Goal: Task Accomplishment & Management: Manage account settings

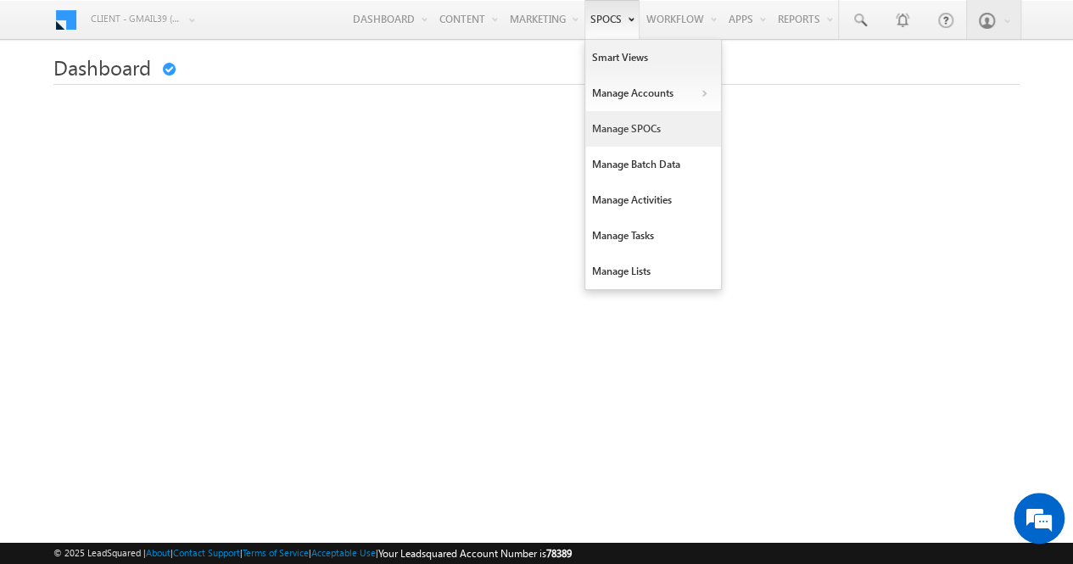
click at [627, 131] on link "Manage SPOCs" at bounding box center [653, 129] width 136 height 36
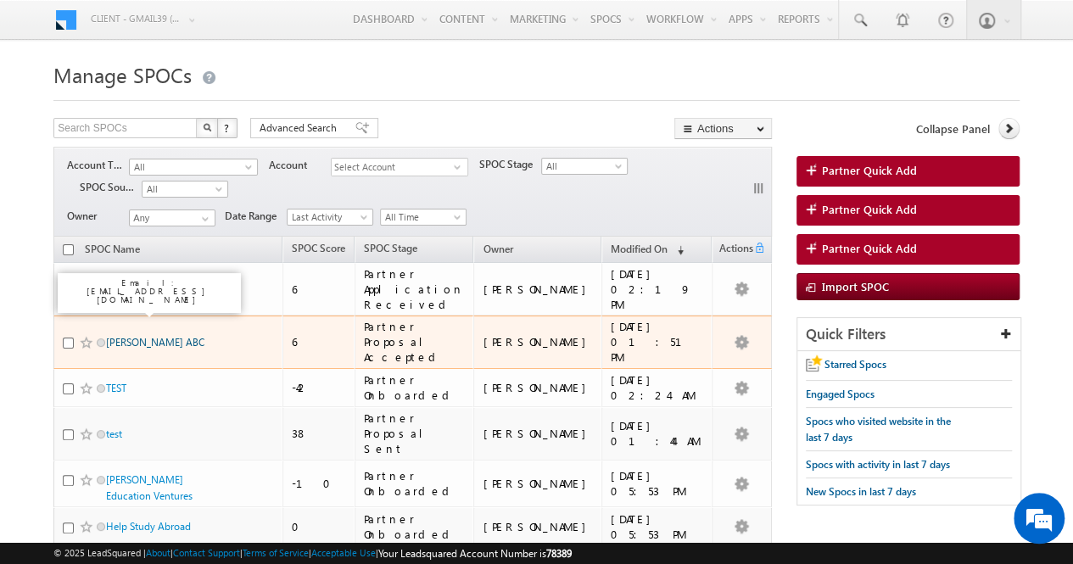
click at [138, 336] on link "[PERSON_NAME] ABC" at bounding box center [155, 342] width 98 height 13
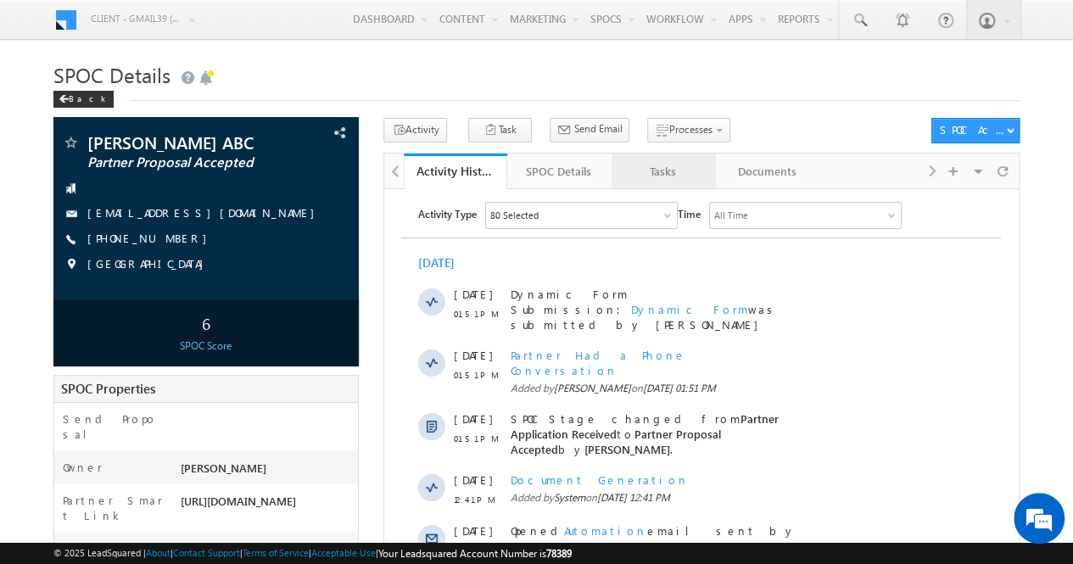
click at [661, 176] on div "Tasks" at bounding box center [662, 171] width 75 height 20
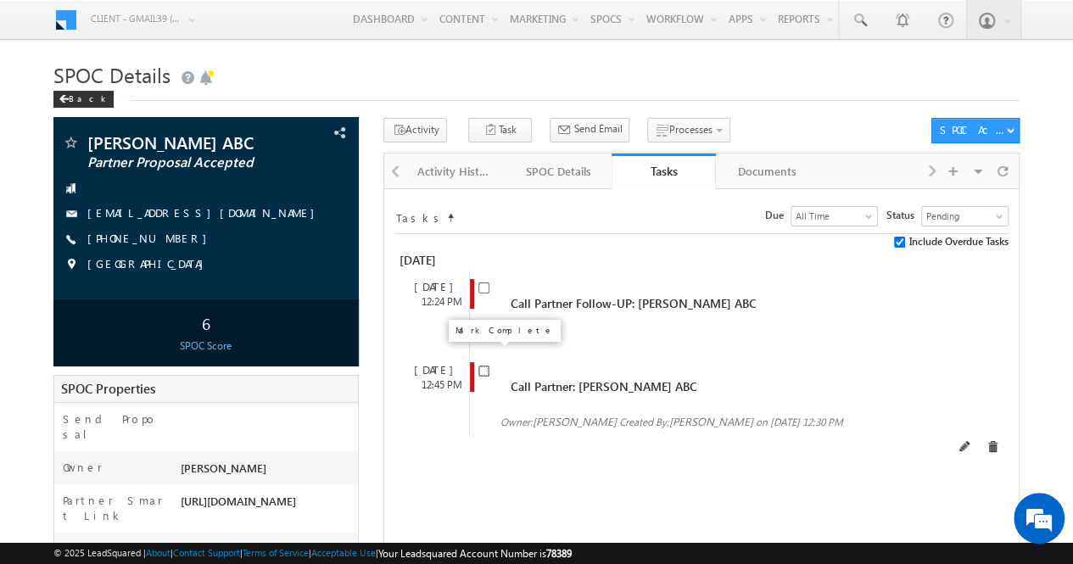
click at [479, 365] on input "checkbox" at bounding box center [483, 370] width 11 height 11
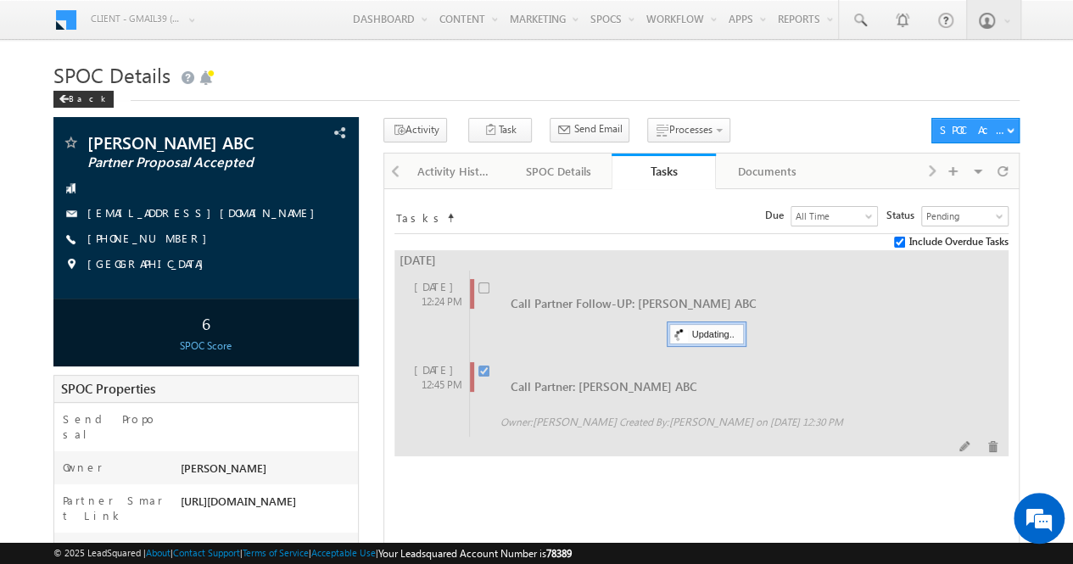
checkbox input "false"
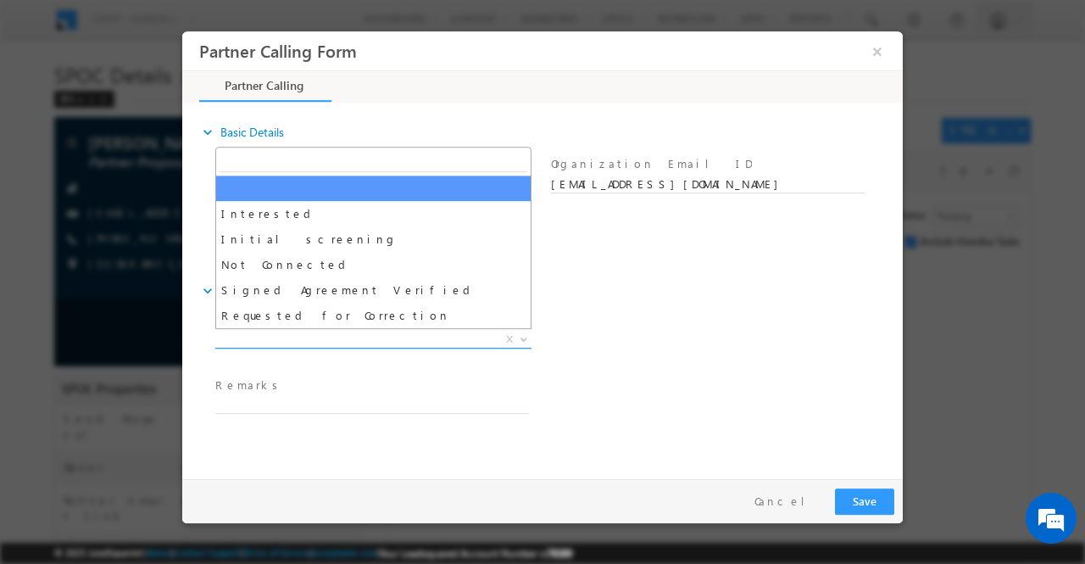
click at [531, 332] on span "X" at bounding box center [373, 339] width 316 height 17
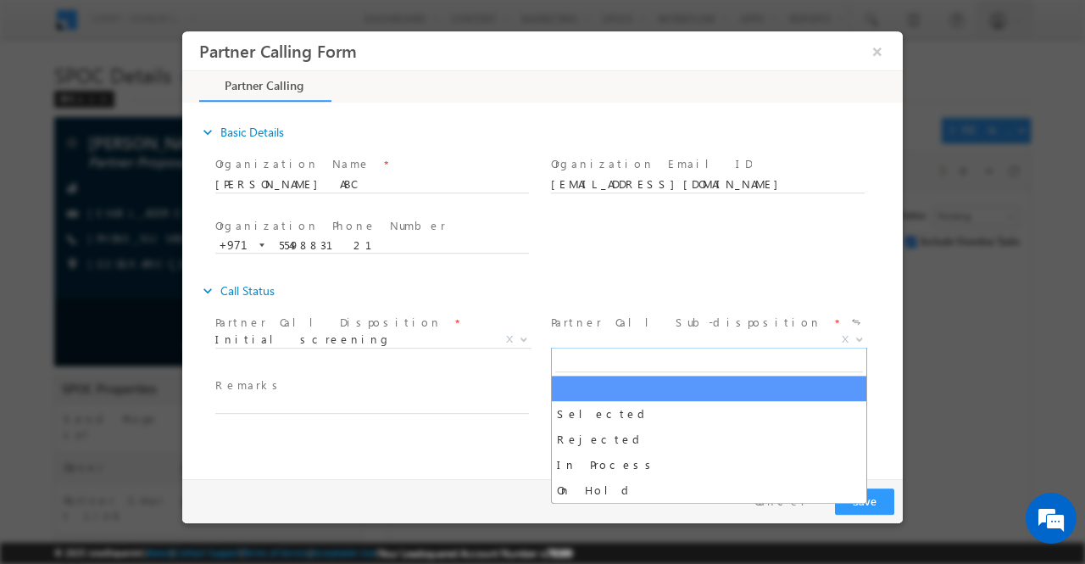
click at [861, 335] on b at bounding box center [860, 338] width 10 height 6
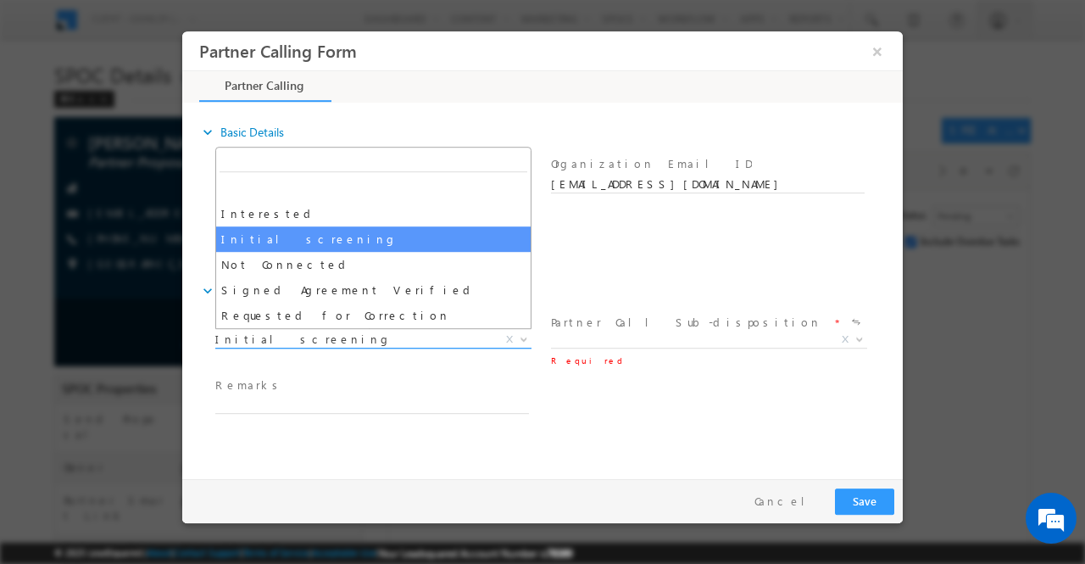
click at [526, 337] on b at bounding box center [524, 338] width 10 height 6
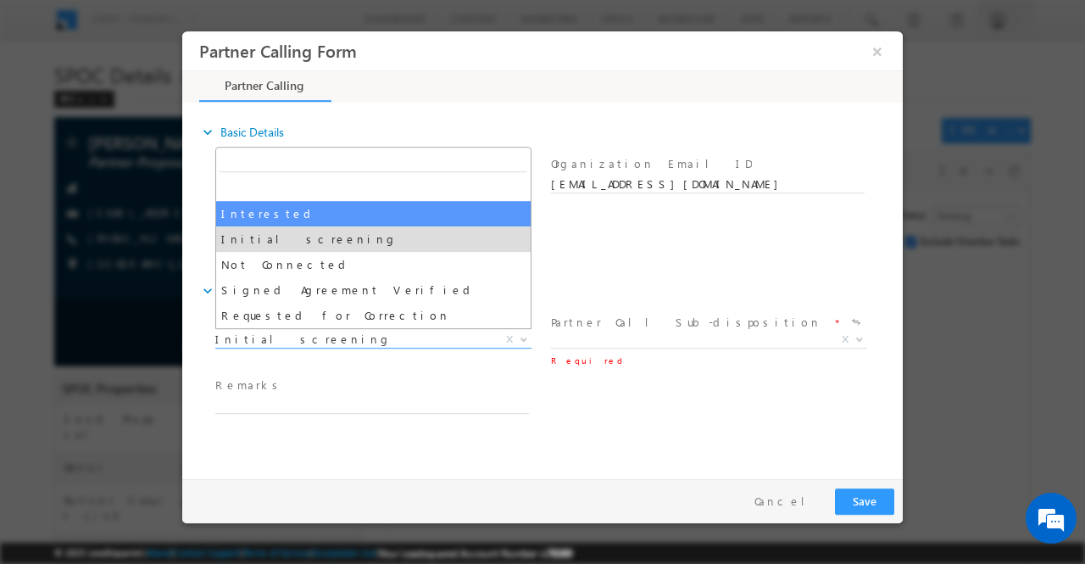
select select "Interested"
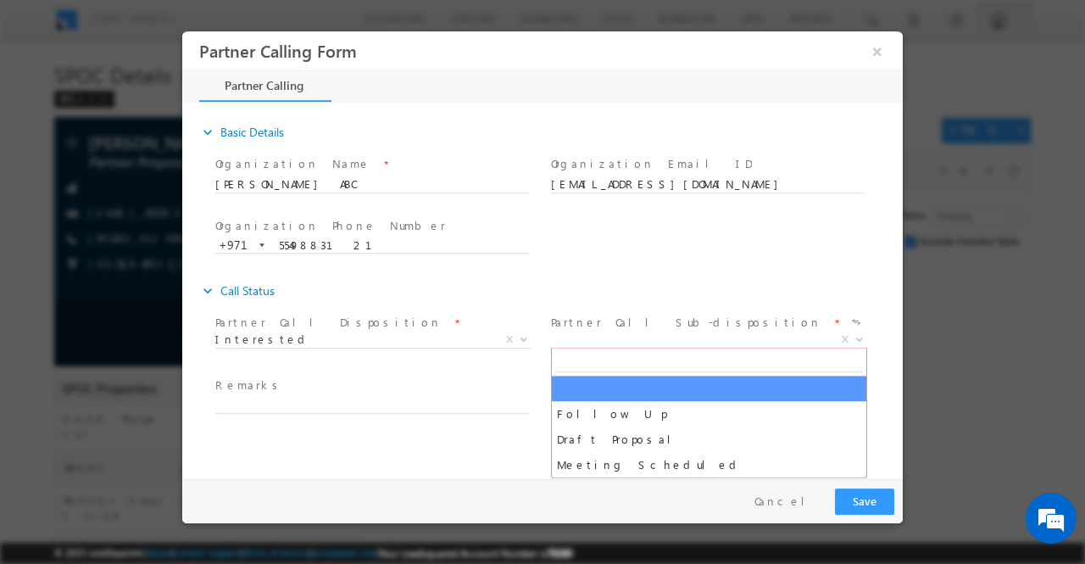
click at [863, 338] on b at bounding box center [860, 338] width 10 height 6
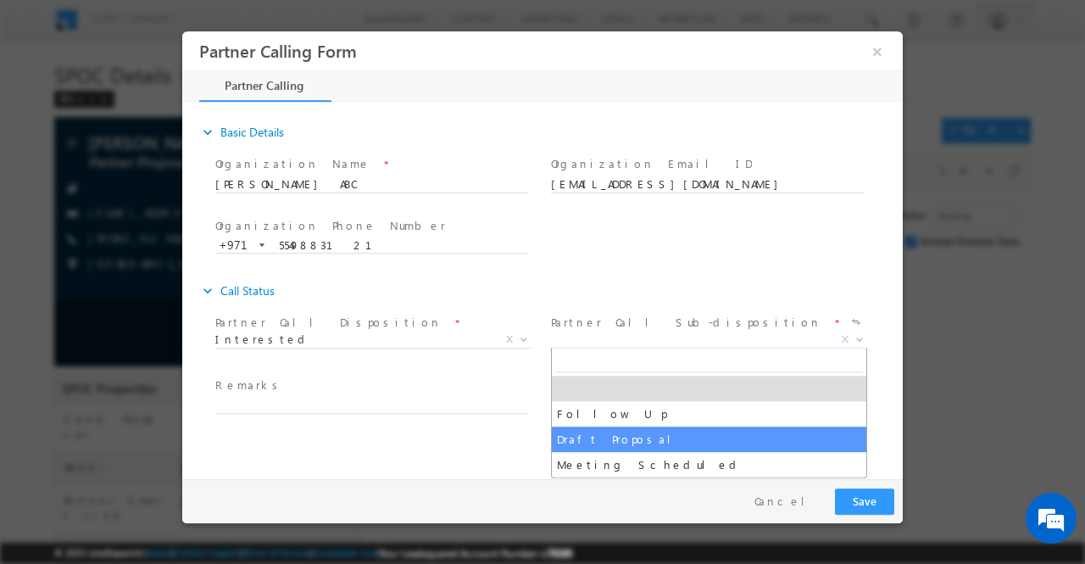
select select "Draft Proposal"
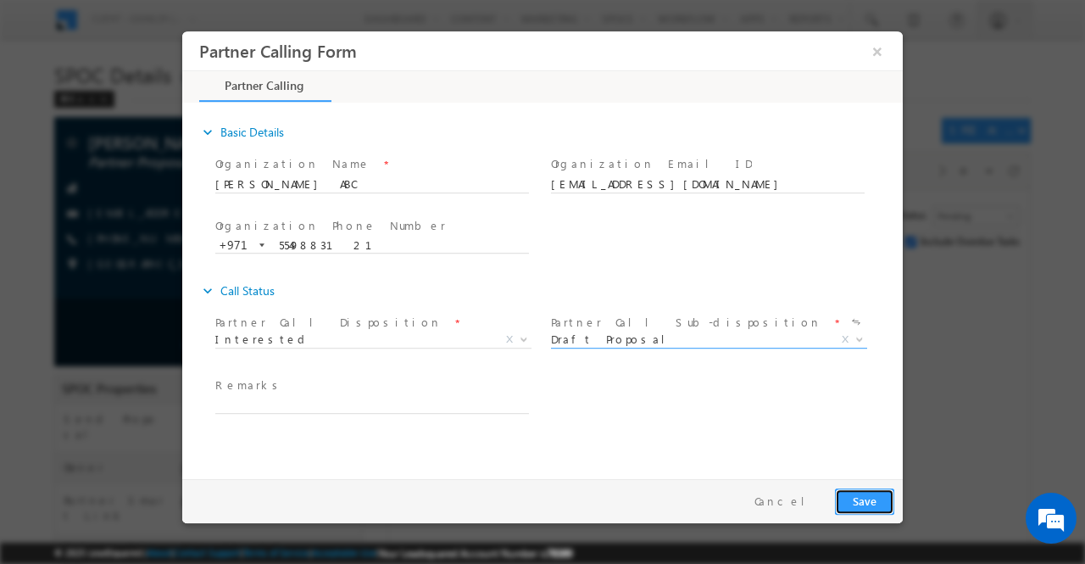
click at [864, 503] on button "Save" at bounding box center [864, 501] width 59 height 26
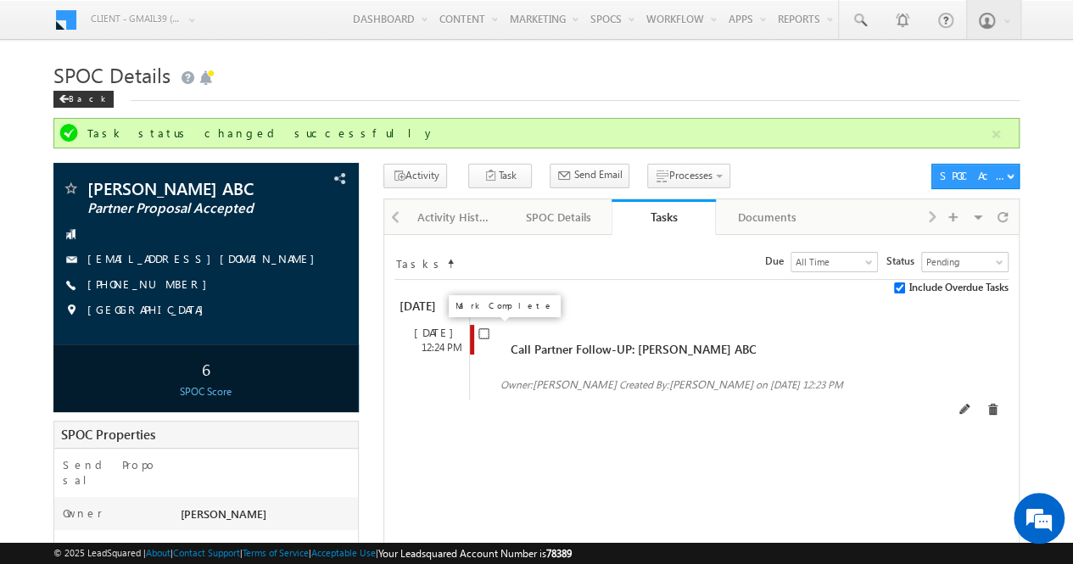
click at [485, 334] on input "checkbox" at bounding box center [483, 333] width 11 height 11
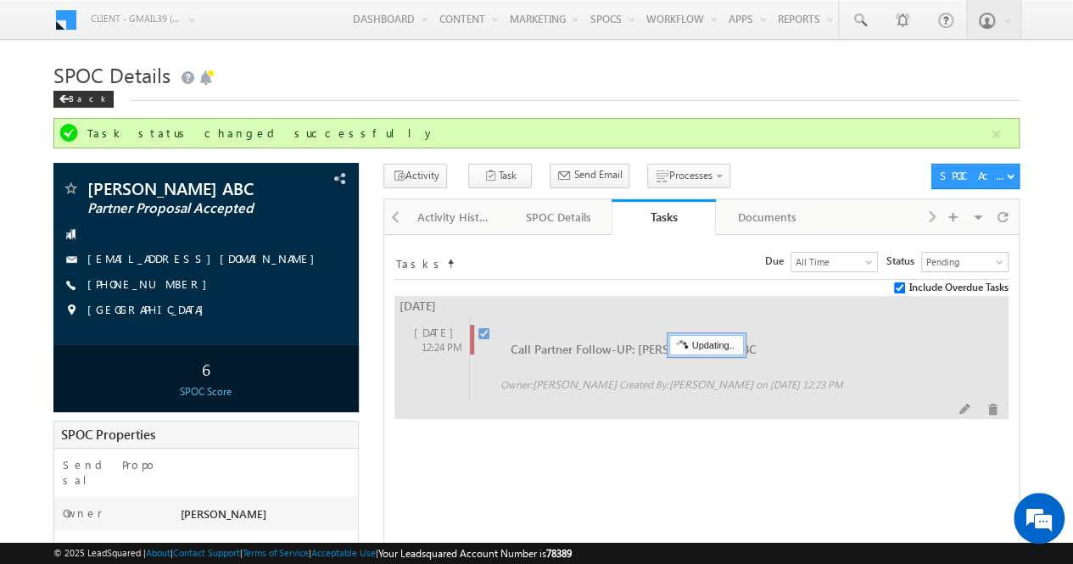
checkbox input "false"
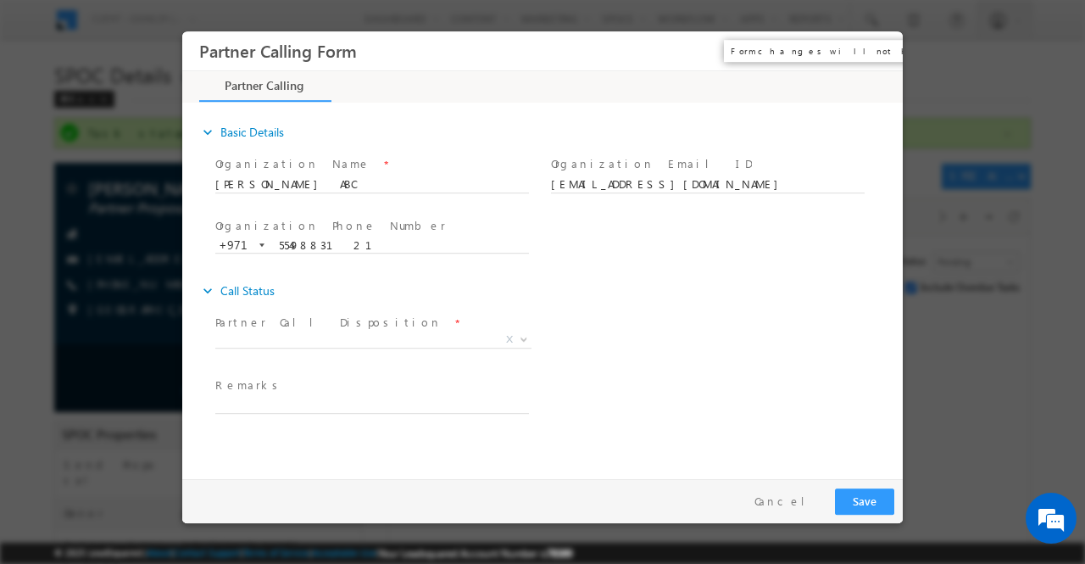
click at [872, 50] on button "×" at bounding box center [877, 50] width 29 height 31
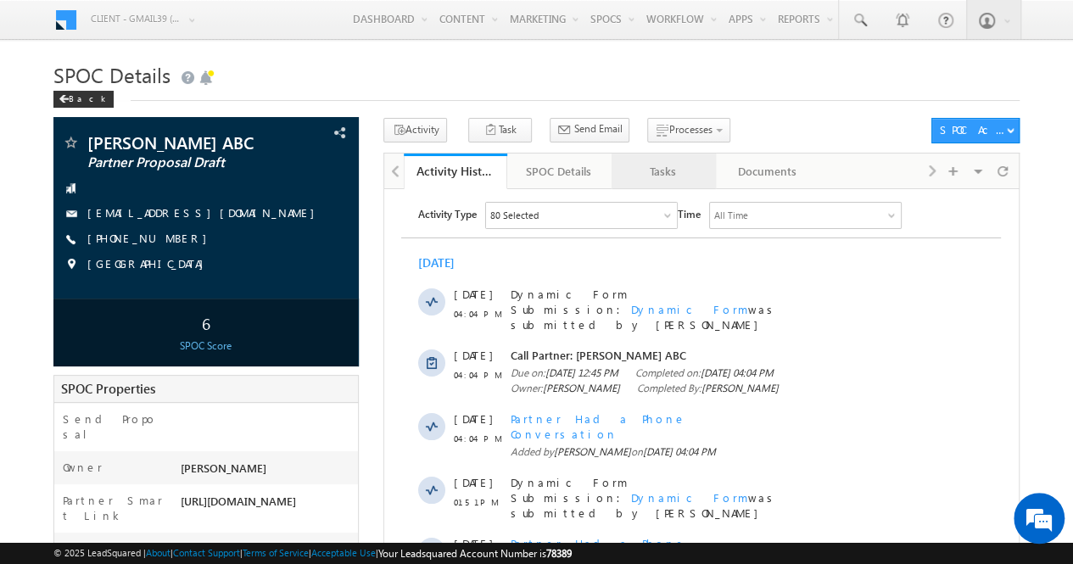
click at [666, 176] on div "Tasks" at bounding box center [662, 171] width 75 height 20
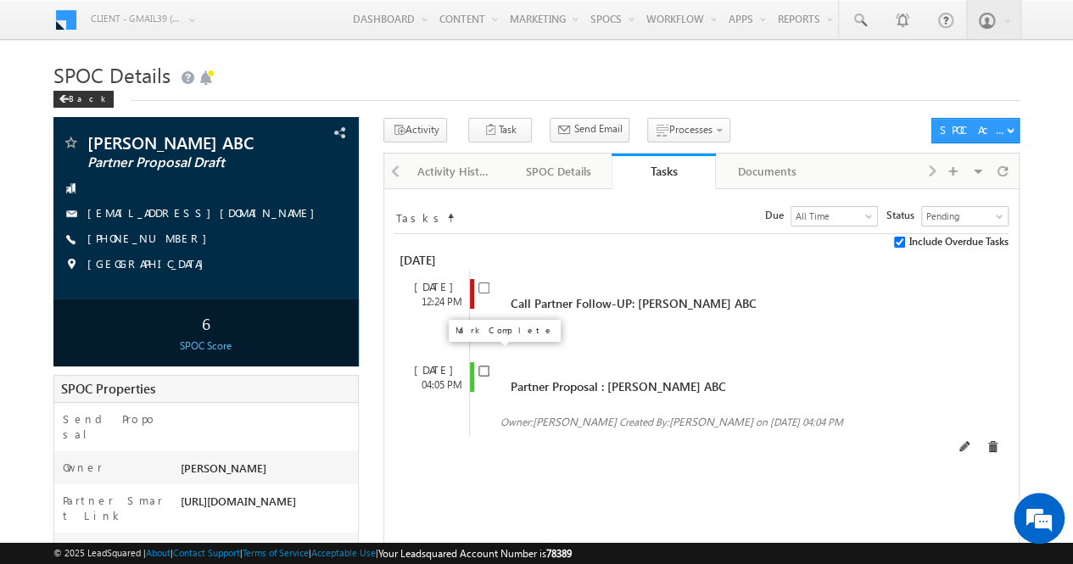
click at [479, 365] on input "checkbox" at bounding box center [483, 370] width 11 height 11
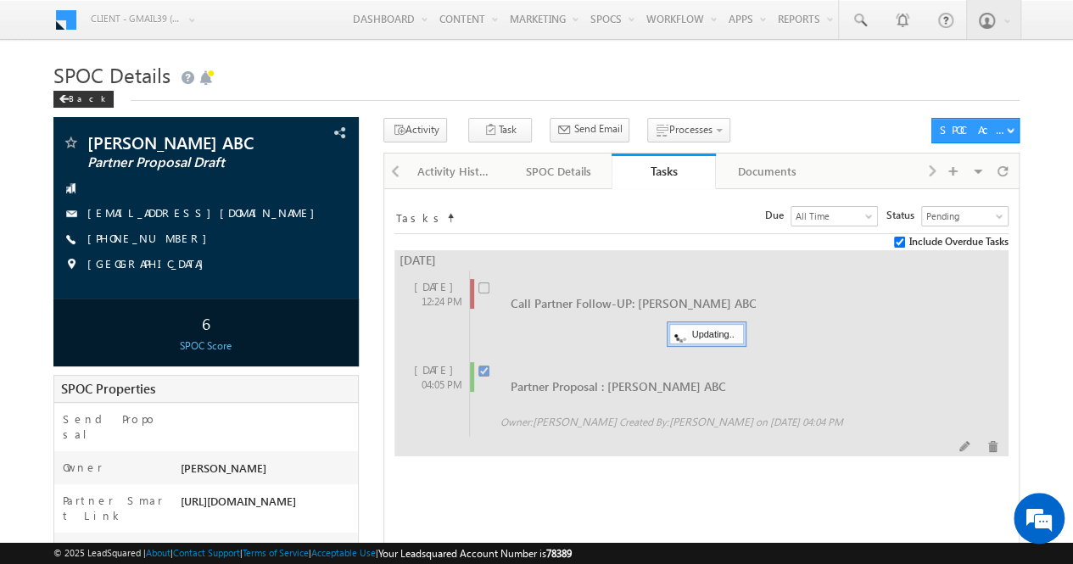
checkbox input "false"
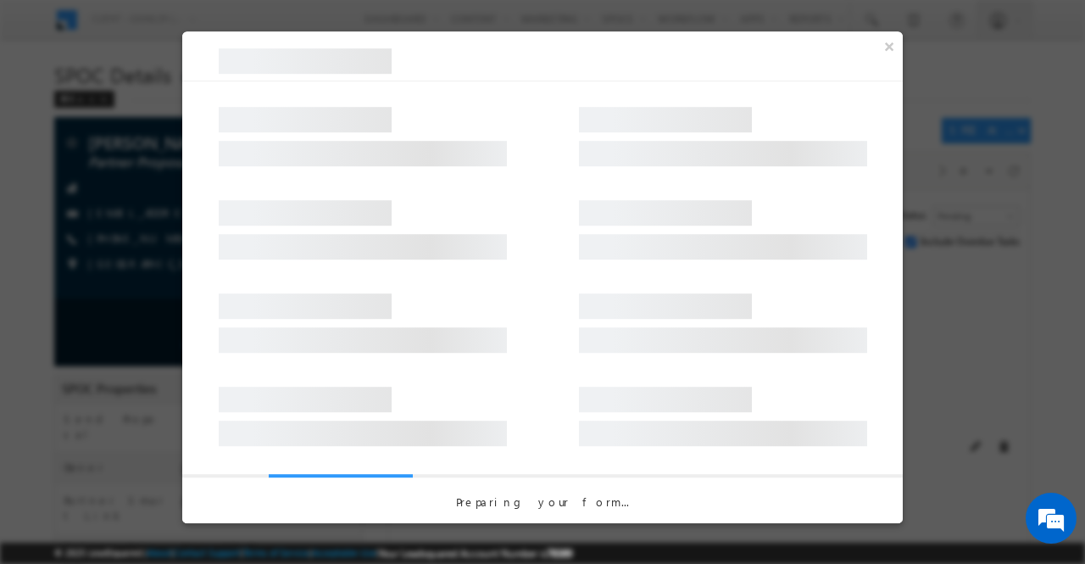
select select "Director"
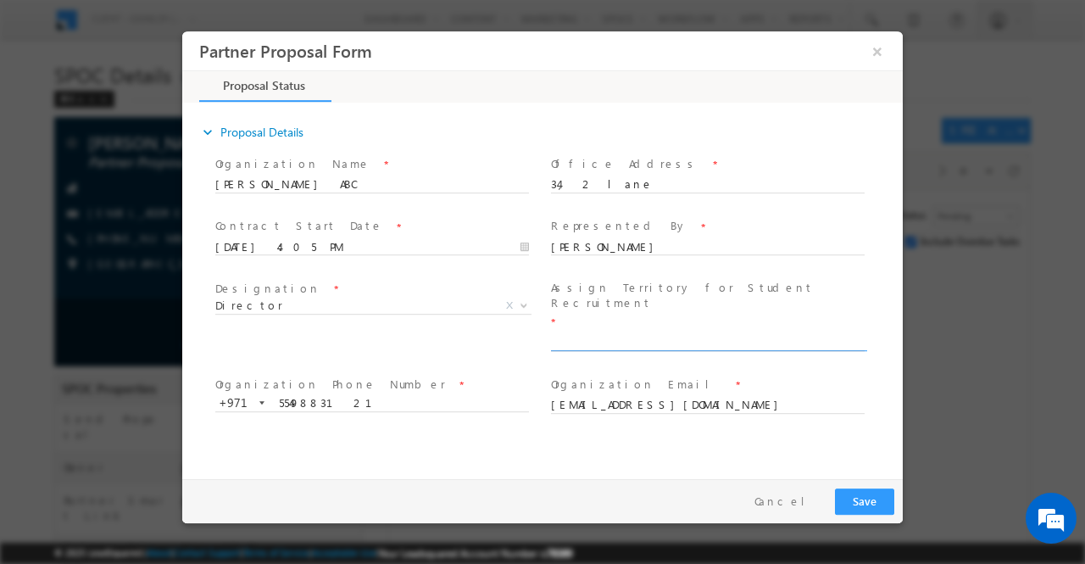
click at [599, 333] on input "text" at bounding box center [708, 341] width 314 height 17
click at [879, 51] on button "×" at bounding box center [877, 50] width 29 height 31
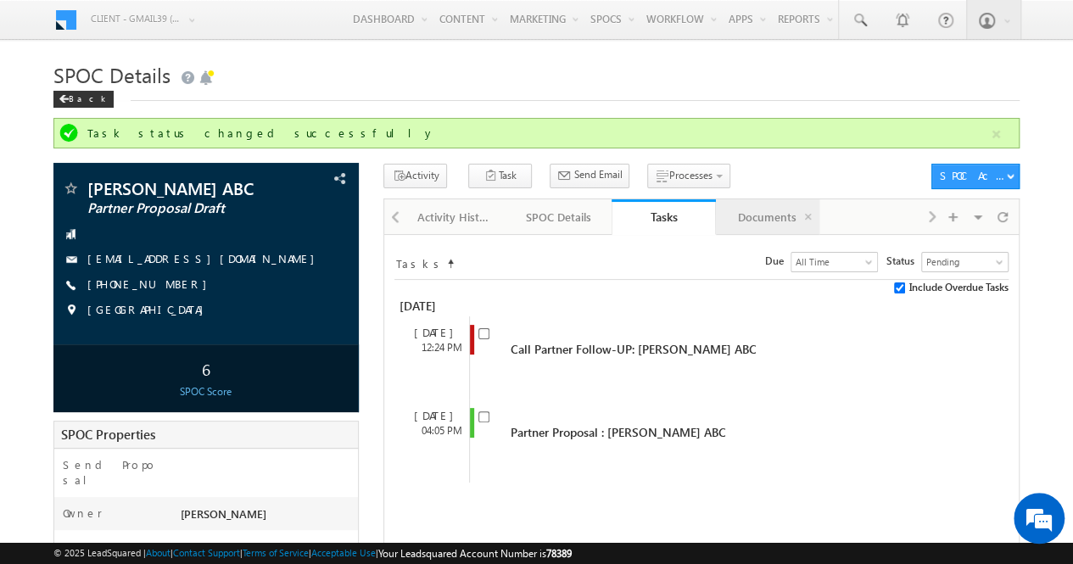
click at [761, 225] on div "Documents" at bounding box center [766, 217] width 75 height 20
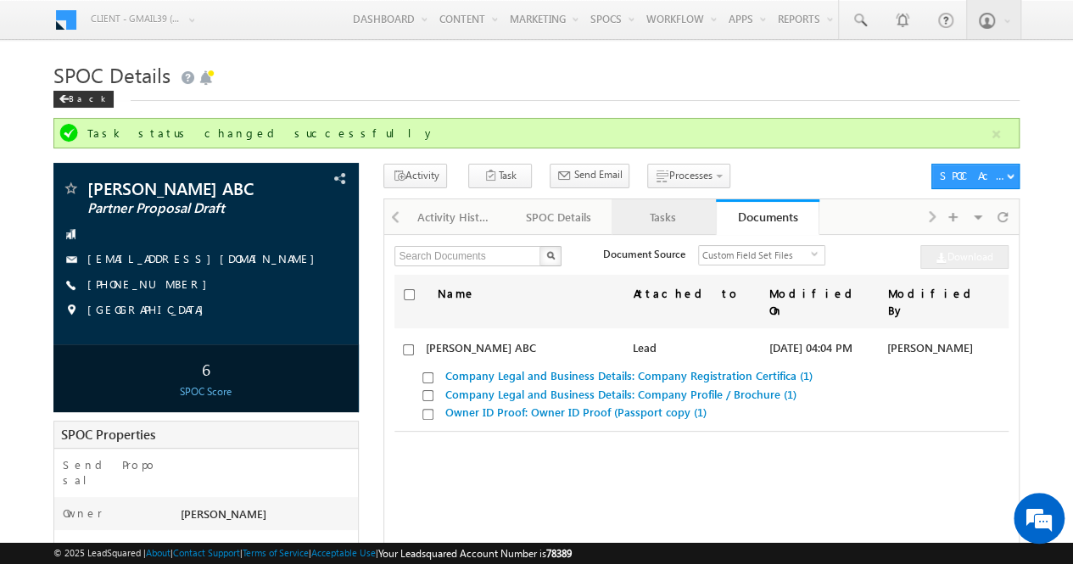
click at [671, 221] on div "Tasks" at bounding box center [662, 217] width 75 height 20
